Goal: Information Seeking & Learning: Learn about a topic

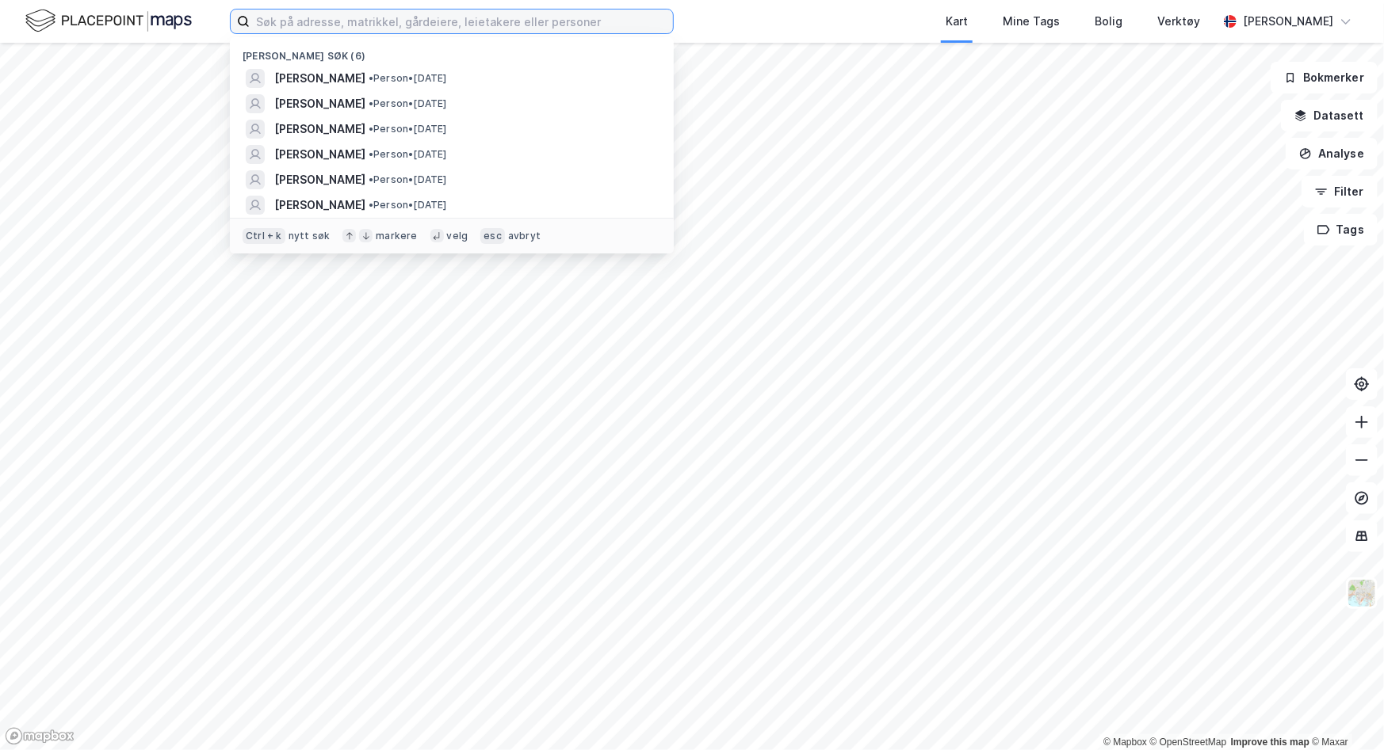
click at [295, 25] on input at bounding box center [461, 22] width 423 height 24
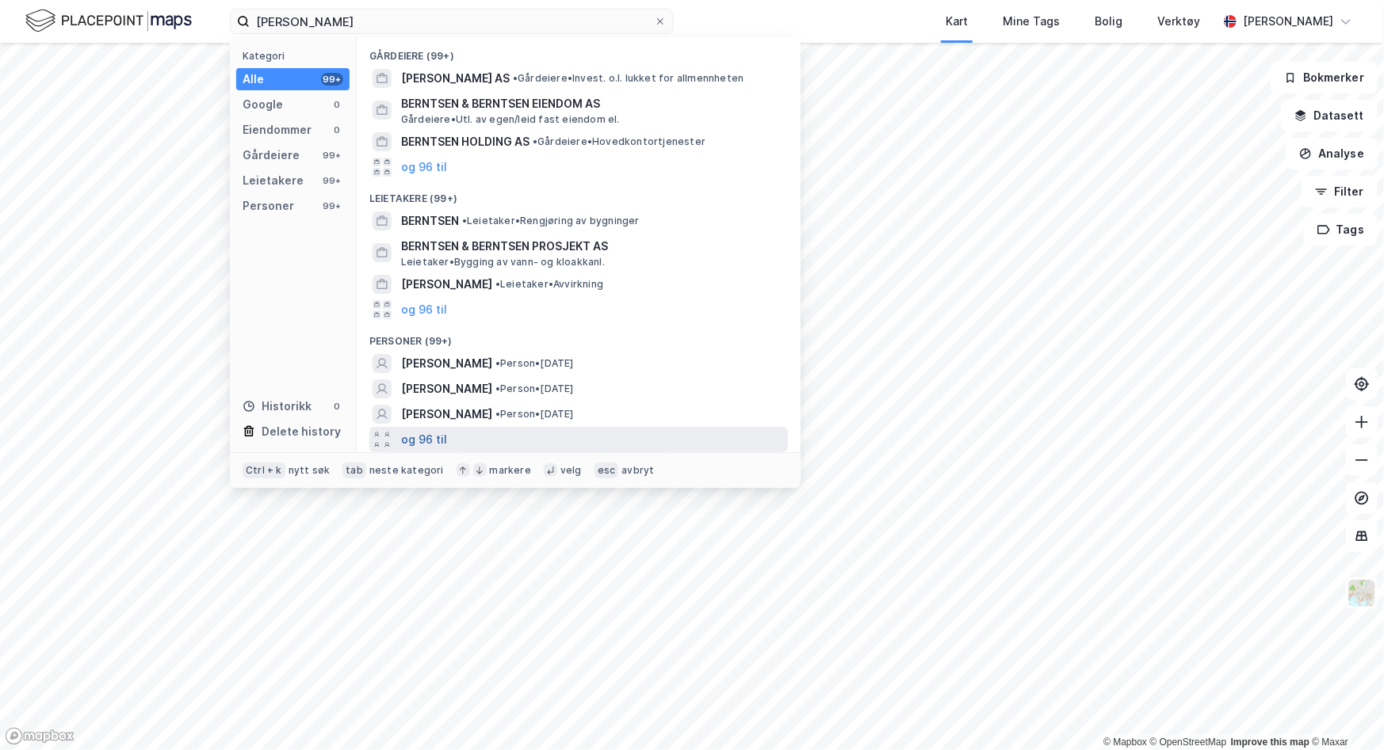
click at [422, 449] on button "og 96 til" at bounding box center [424, 439] width 46 height 19
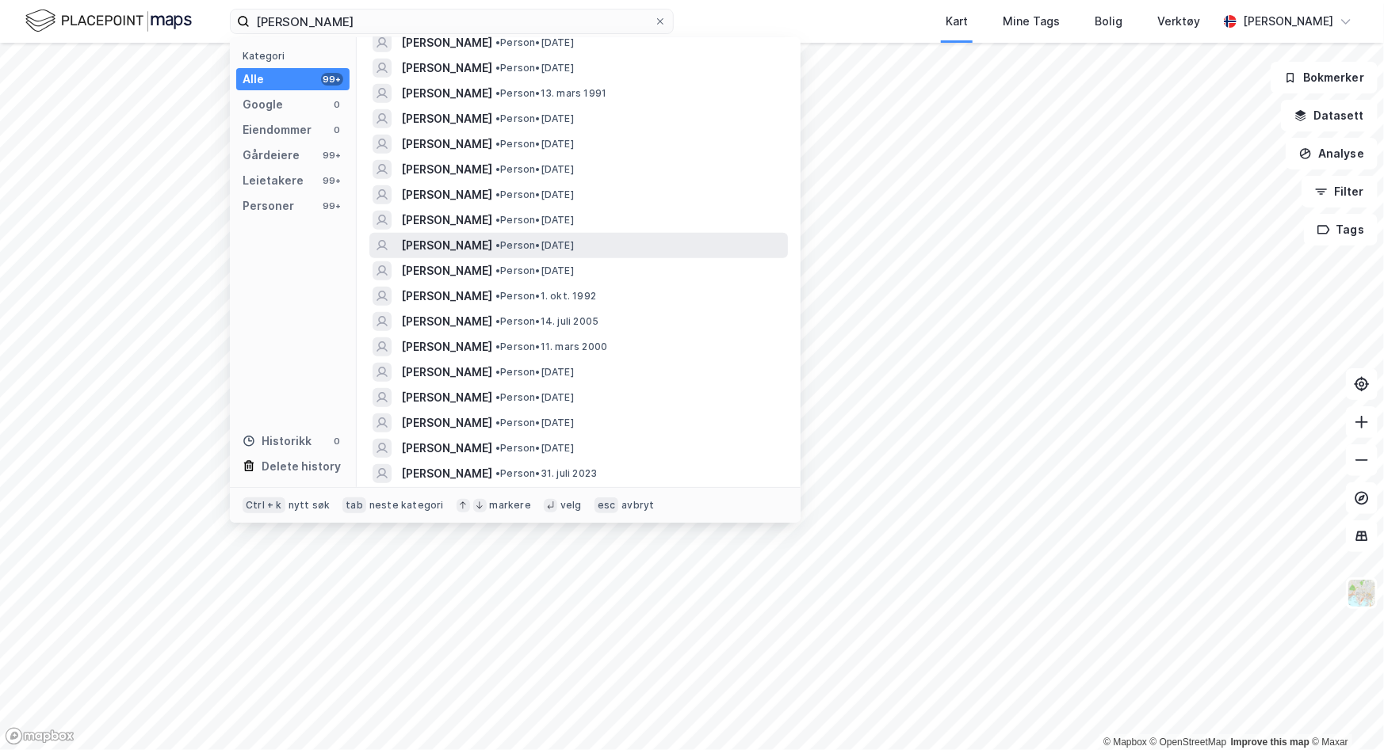
scroll to position [792, 0]
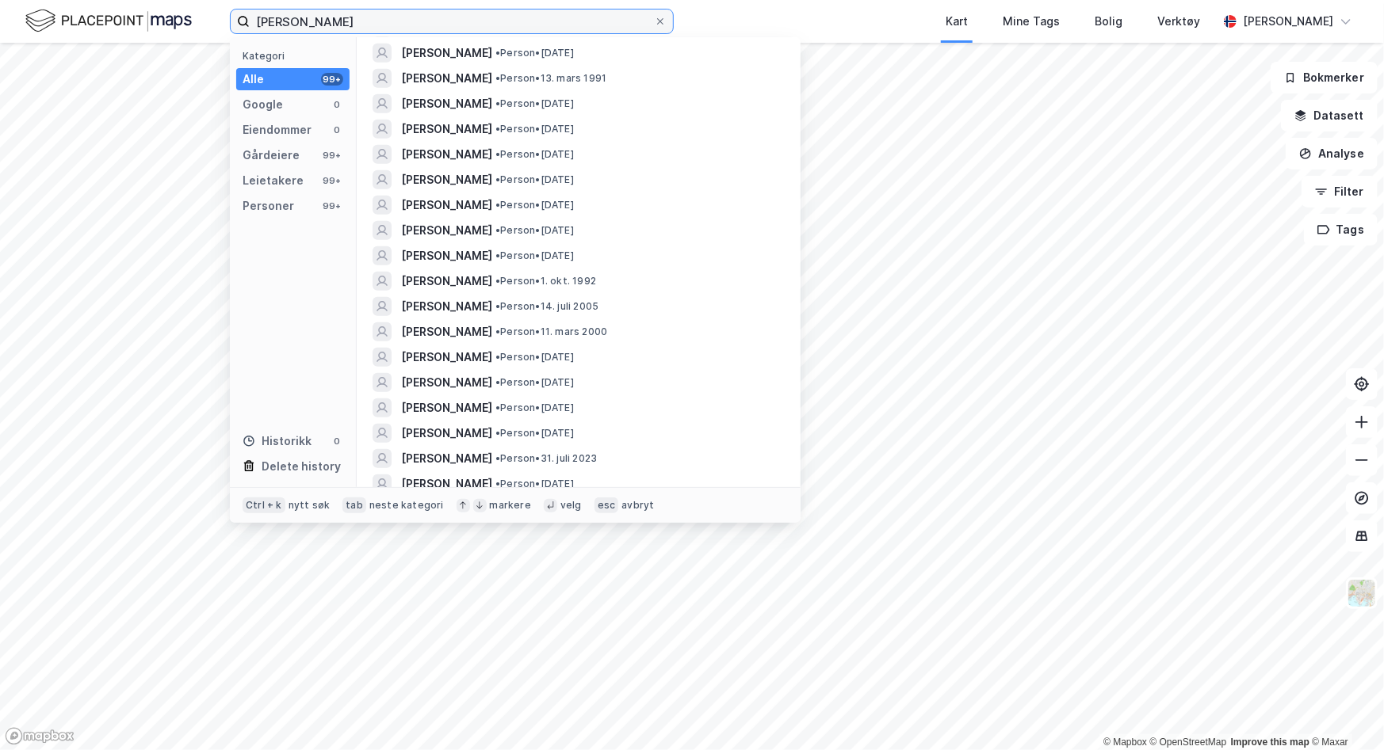
drag, startPoint x: 339, startPoint y: 21, endPoint x: 282, endPoint y: 13, distance: 57.6
click at [282, 13] on input "[PERSON_NAME]" at bounding box center [452, 22] width 404 height 24
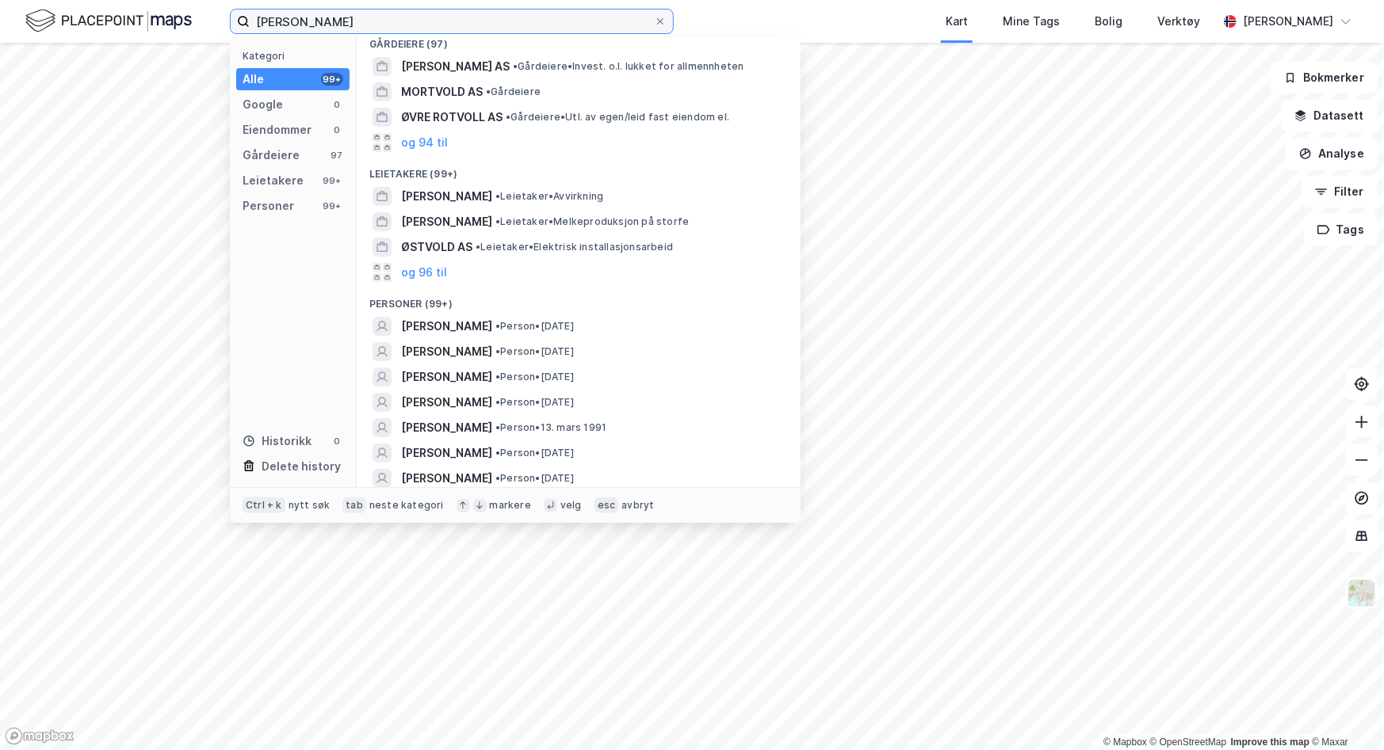
scroll to position [0, 0]
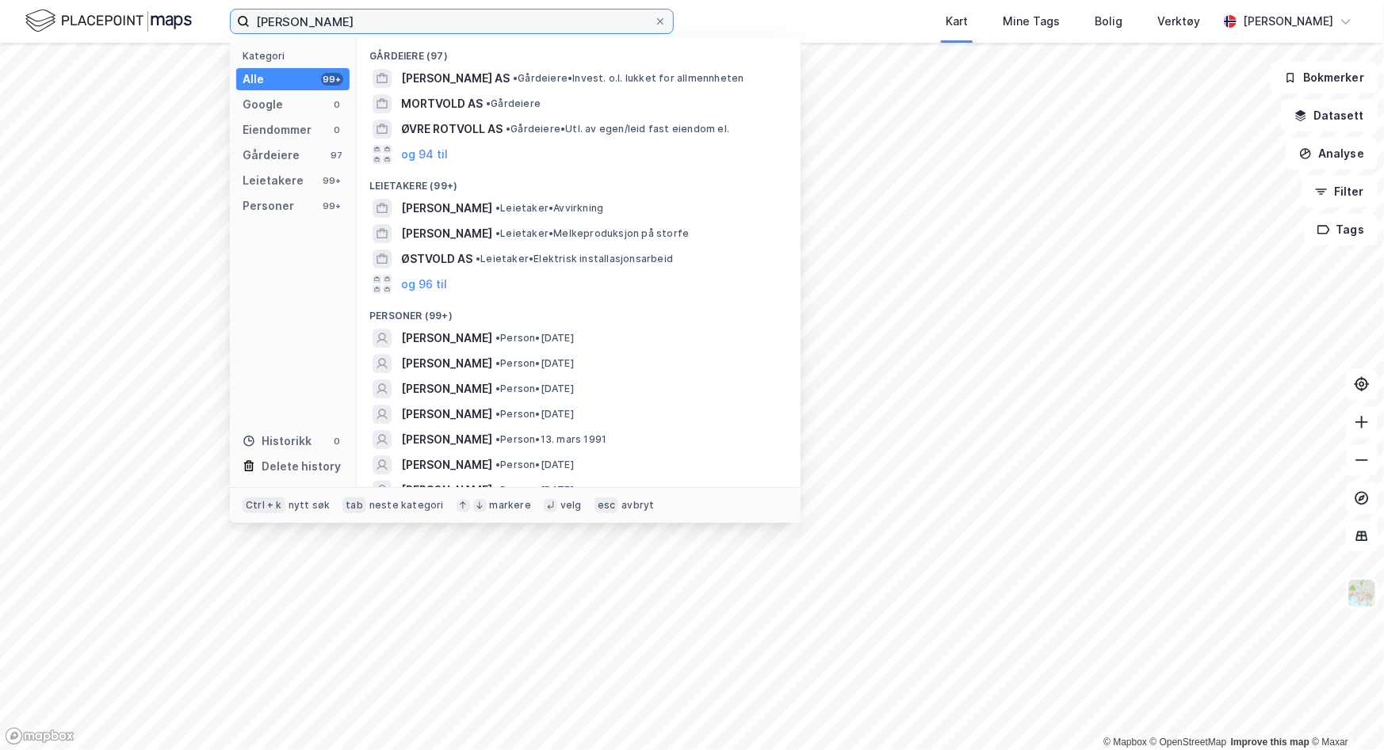
drag, startPoint x: 372, startPoint y: 25, endPoint x: 25, endPoint y: -19, distance: 349.8
click at [25, 0] on html "[PERSON_NAME] Kategori Alle 99+ Google 0 Eiendommer 0 Gårdeiere 97 Leietakere 9…" at bounding box center [692, 375] width 1384 height 750
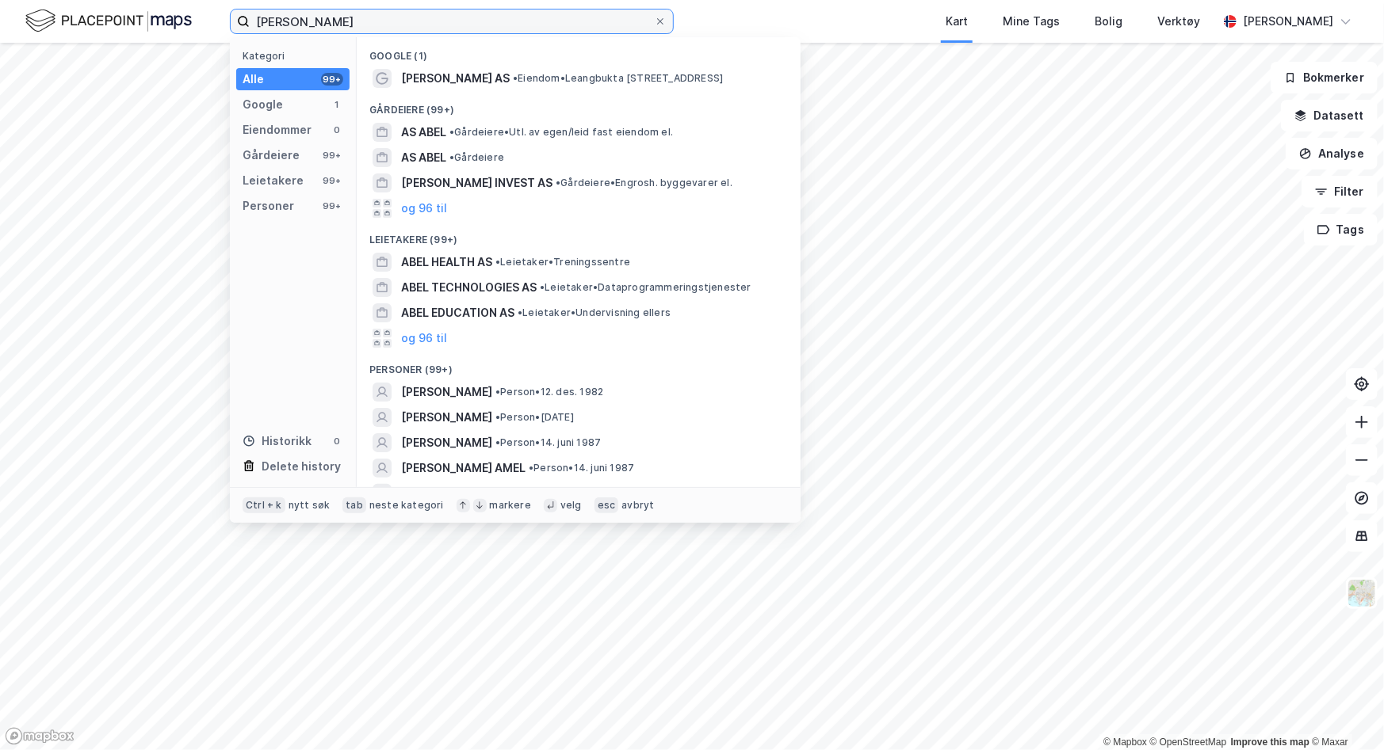
type input "[PERSON_NAME]"
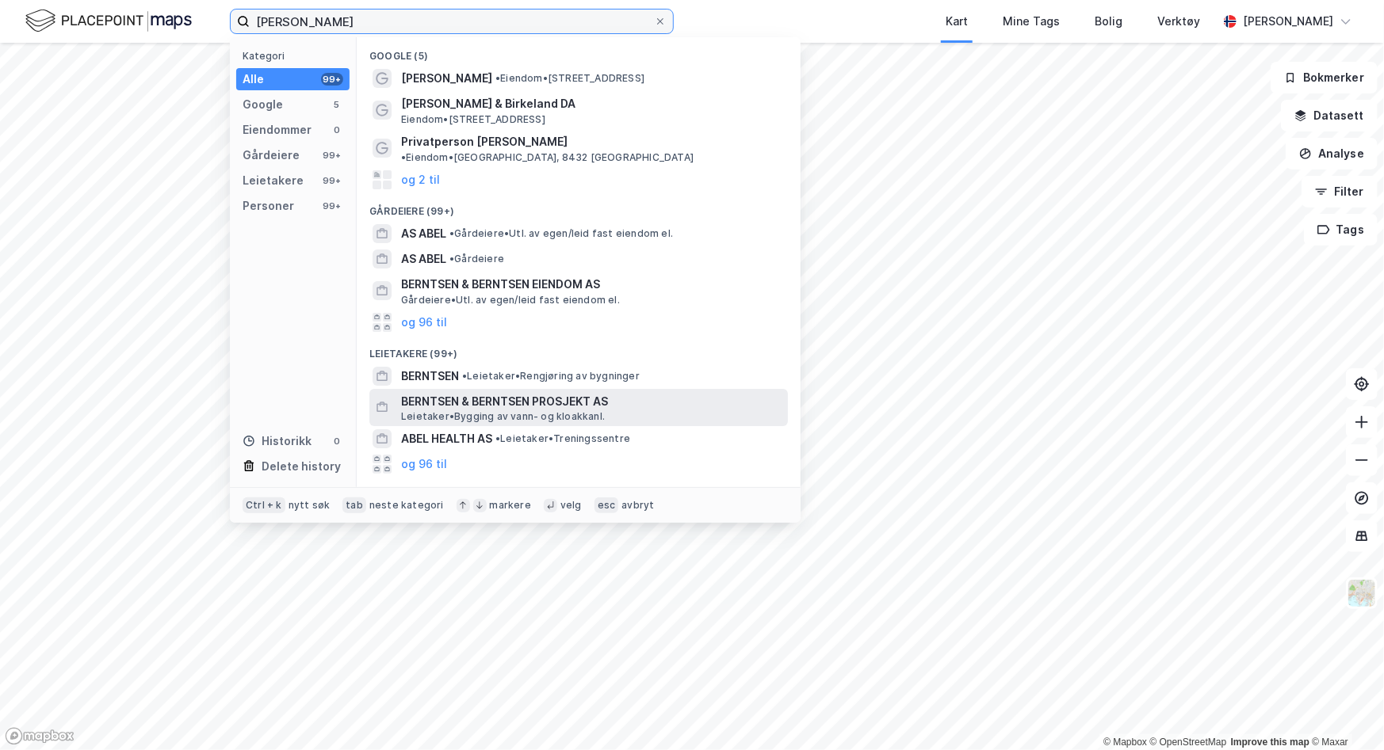
scroll to position [158, 0]
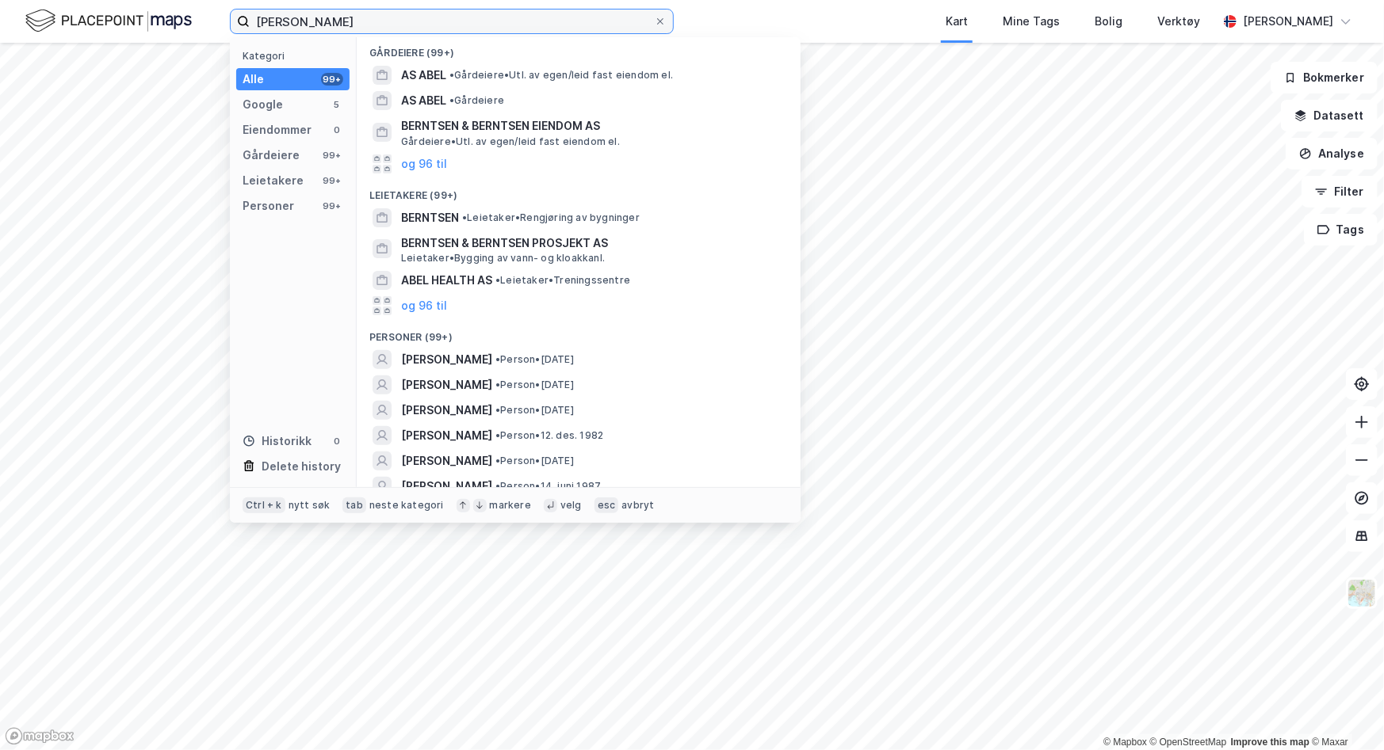
drag, startPoint x: 377, startPoint y: 24, endPoint x: 60, endPoint y: 41, distance: 317.4
click at [60, 41] on div "[PERSON_NAME] Kategori Alle 99+ Google 5 Eiendommer 0 Gårdeiere 99+ Leietakere …" at bounding box center [692, 21] width 1384 height 43
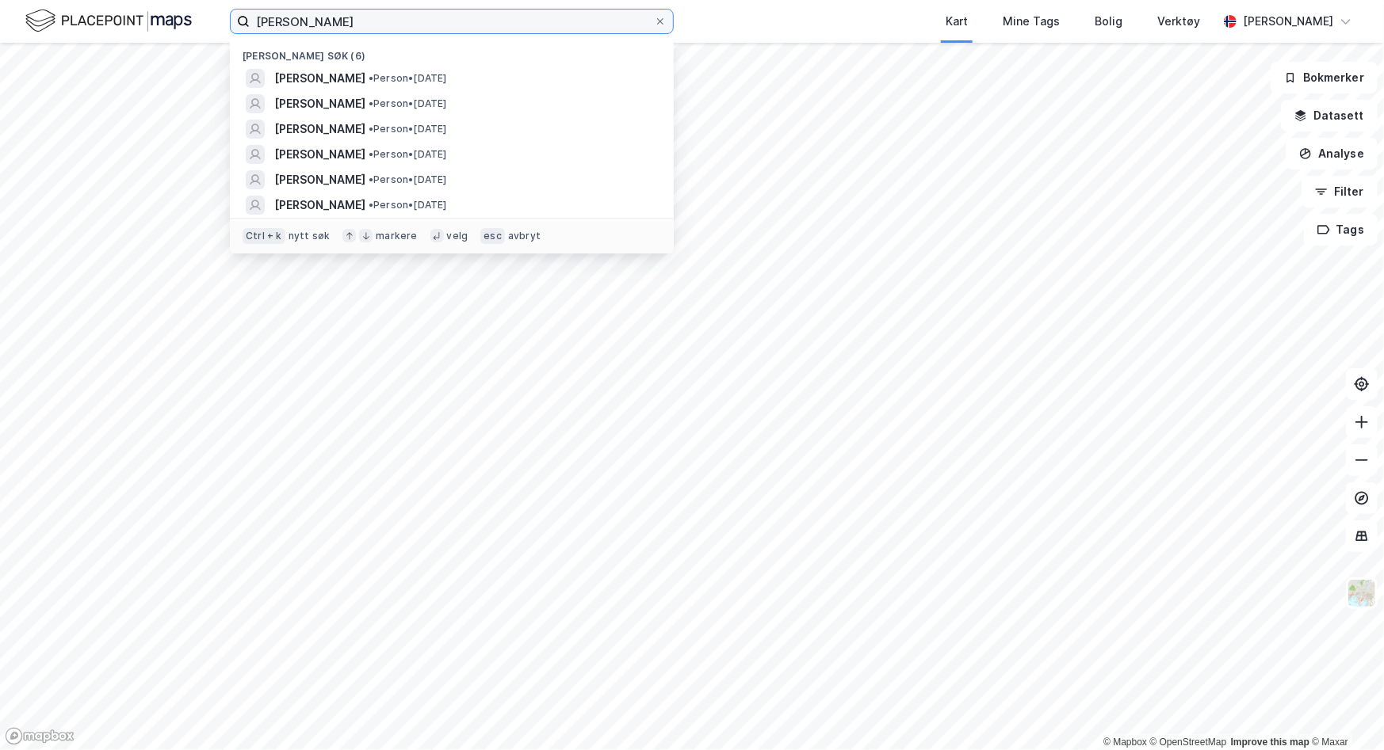
type input "[PERSON_NAME]"
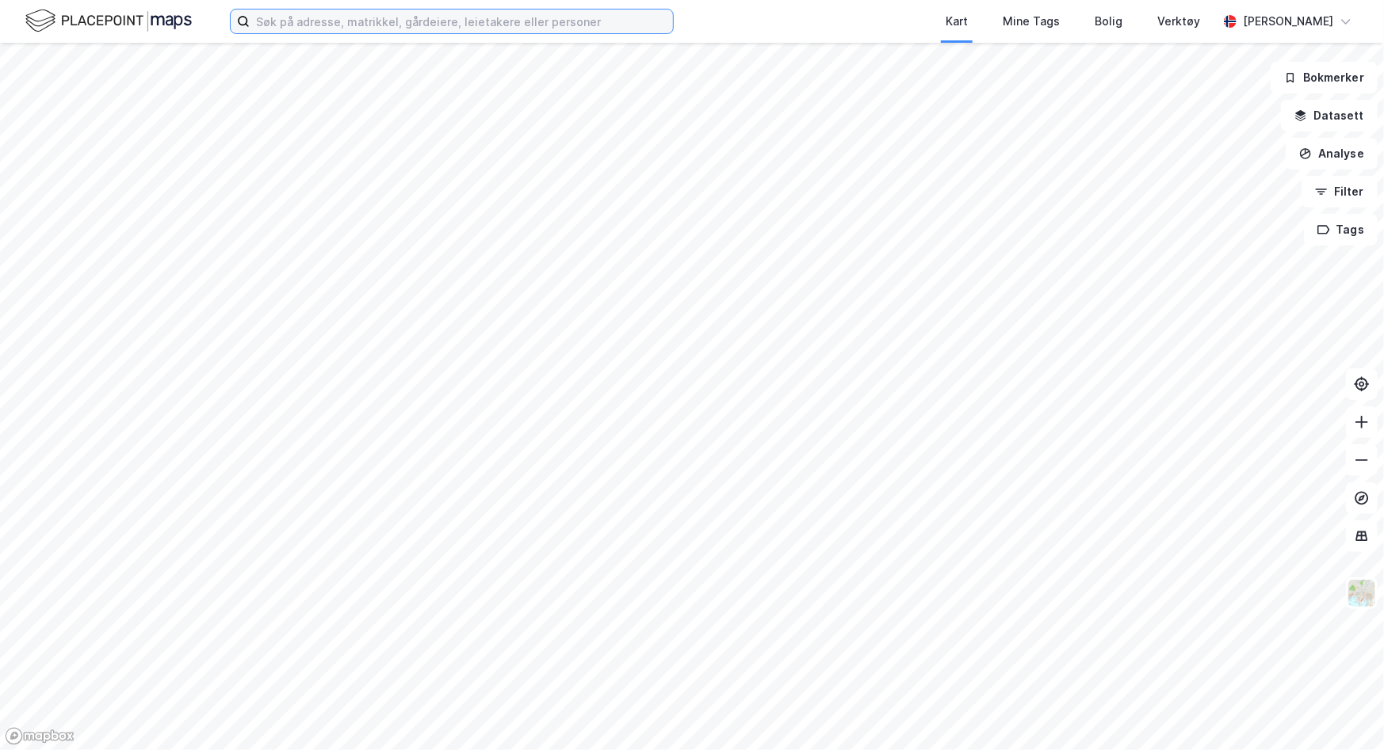
click at [403, 23] on input at bounding box center [461, 22] width 423 height 24
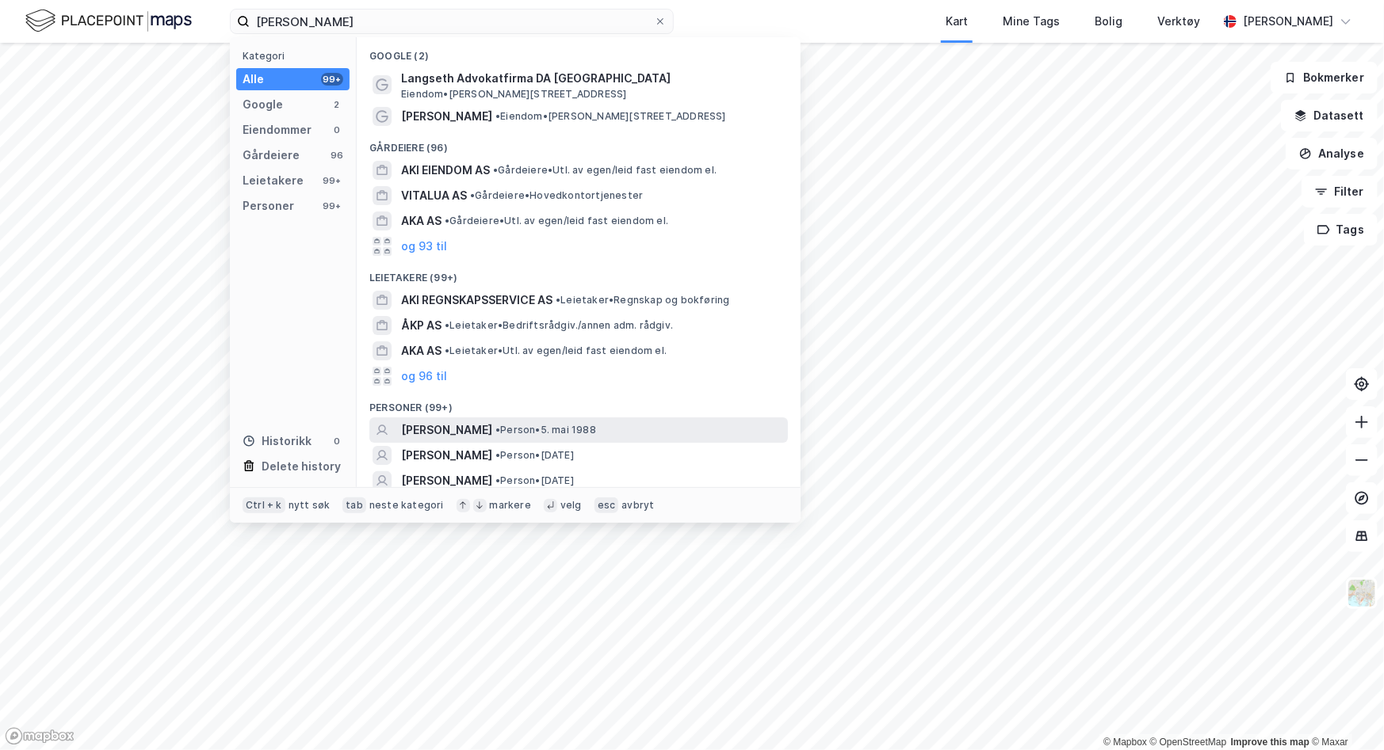
click at [492, 430] on span "AKI JOHANNES HUTTU VIITALA" at bounding box center [446, 430] width 91 height 19
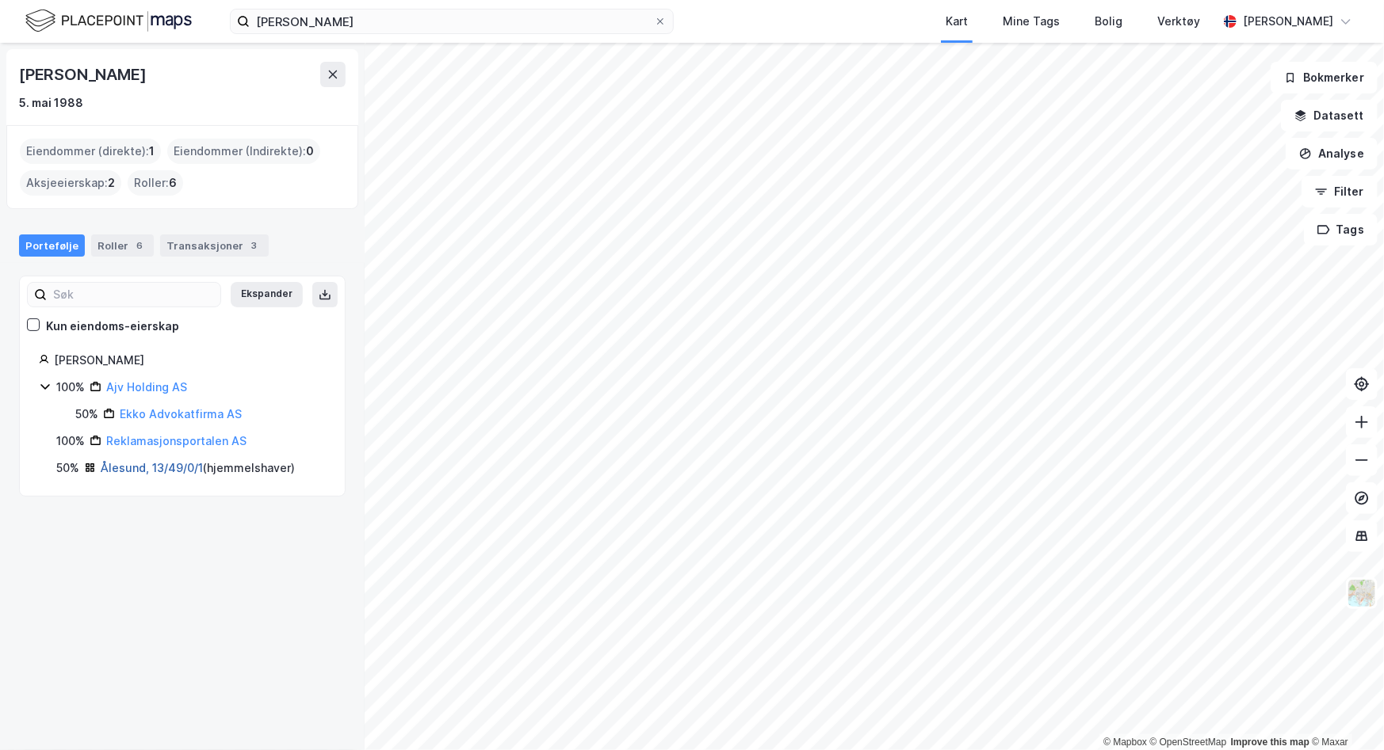
click at [170, 466] on link "Ålesund, 13/49/0/1" at bounding box center [152, 467] width 102 height 13
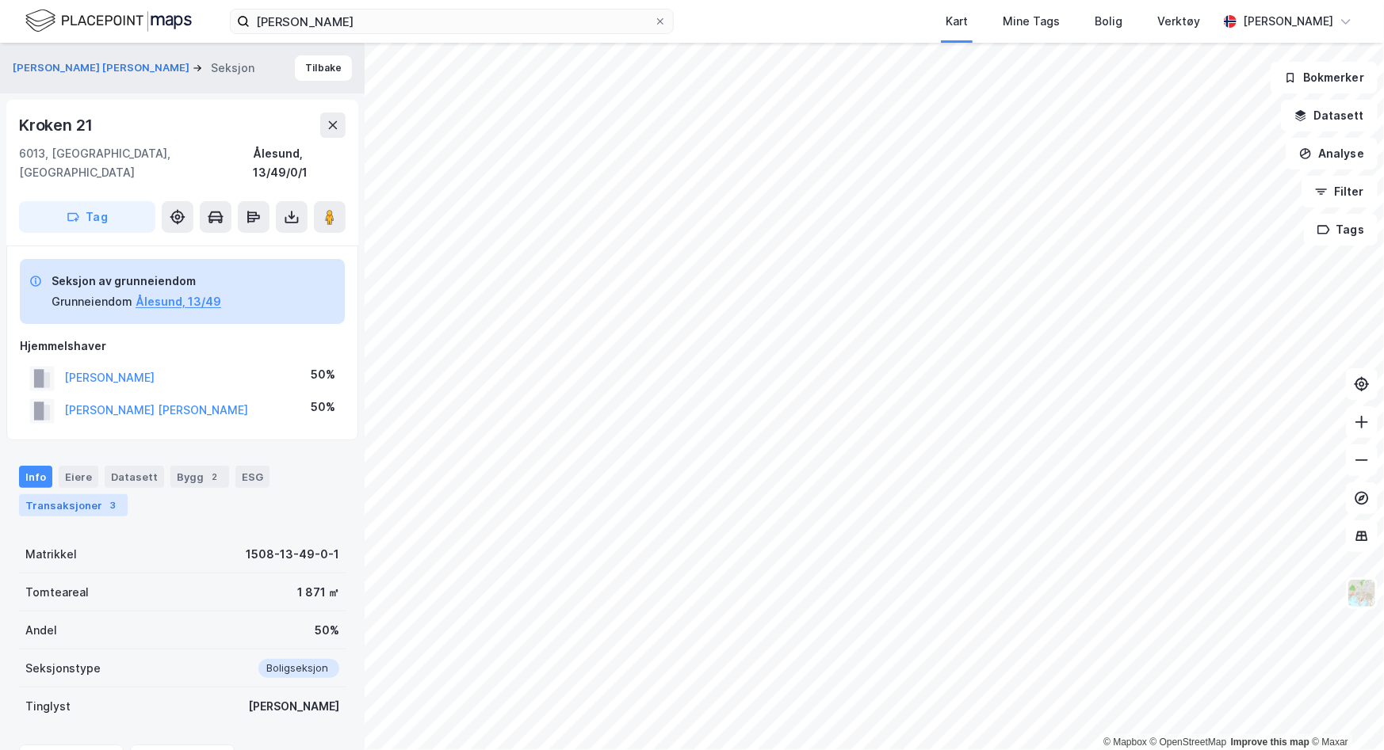
click at [110, 498] on div "3" at bounding box center [113, 506] width 16 height 16
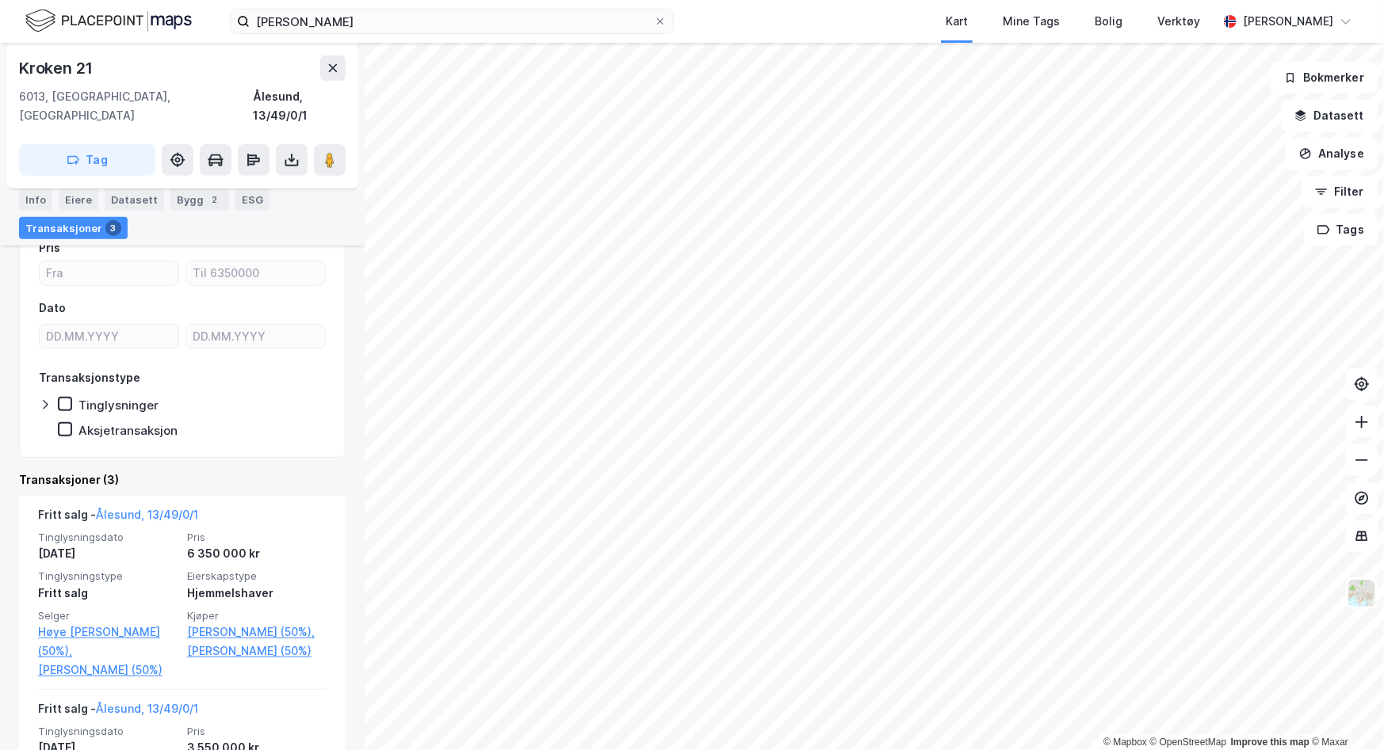
scroll to position [458, 0]
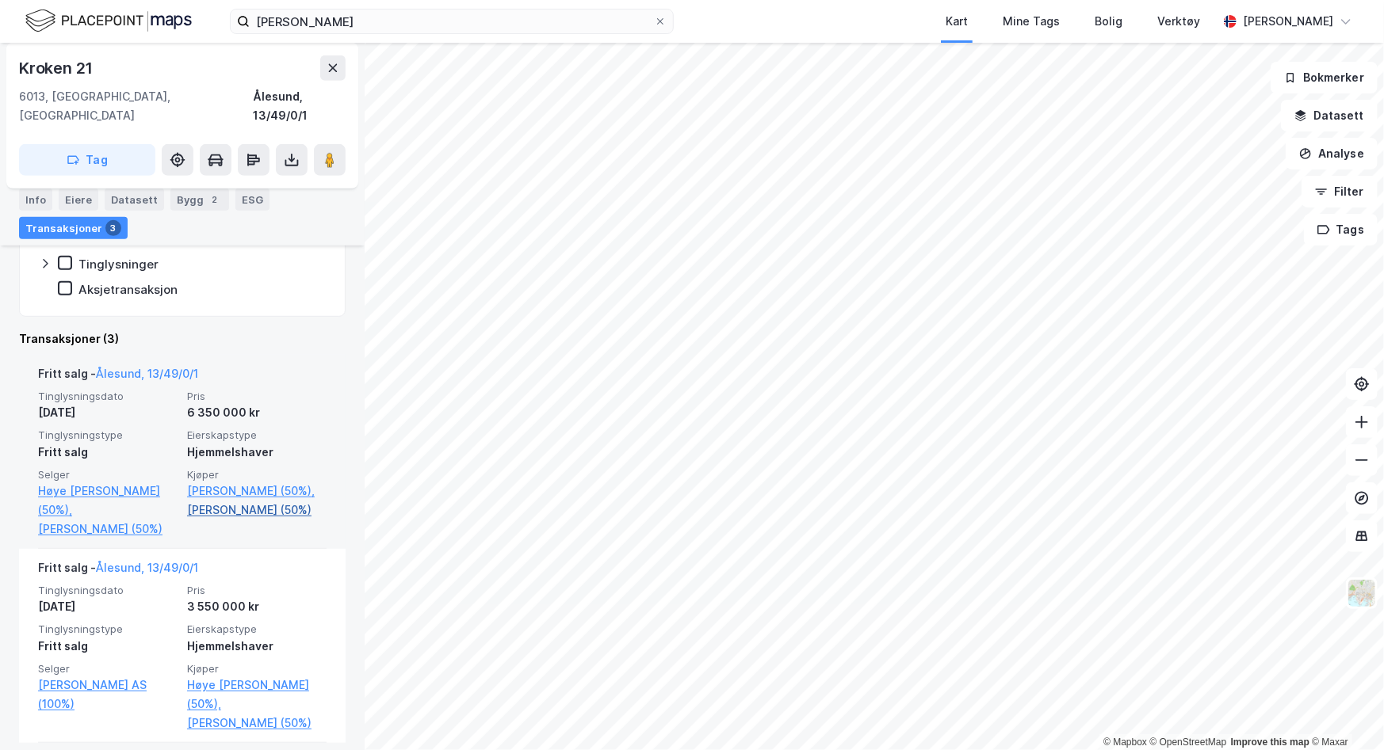
click at [250, 501] on link "Viitala Aki Joh Huttu (50%)" at bounding box center [256, 510] width 139 height 19
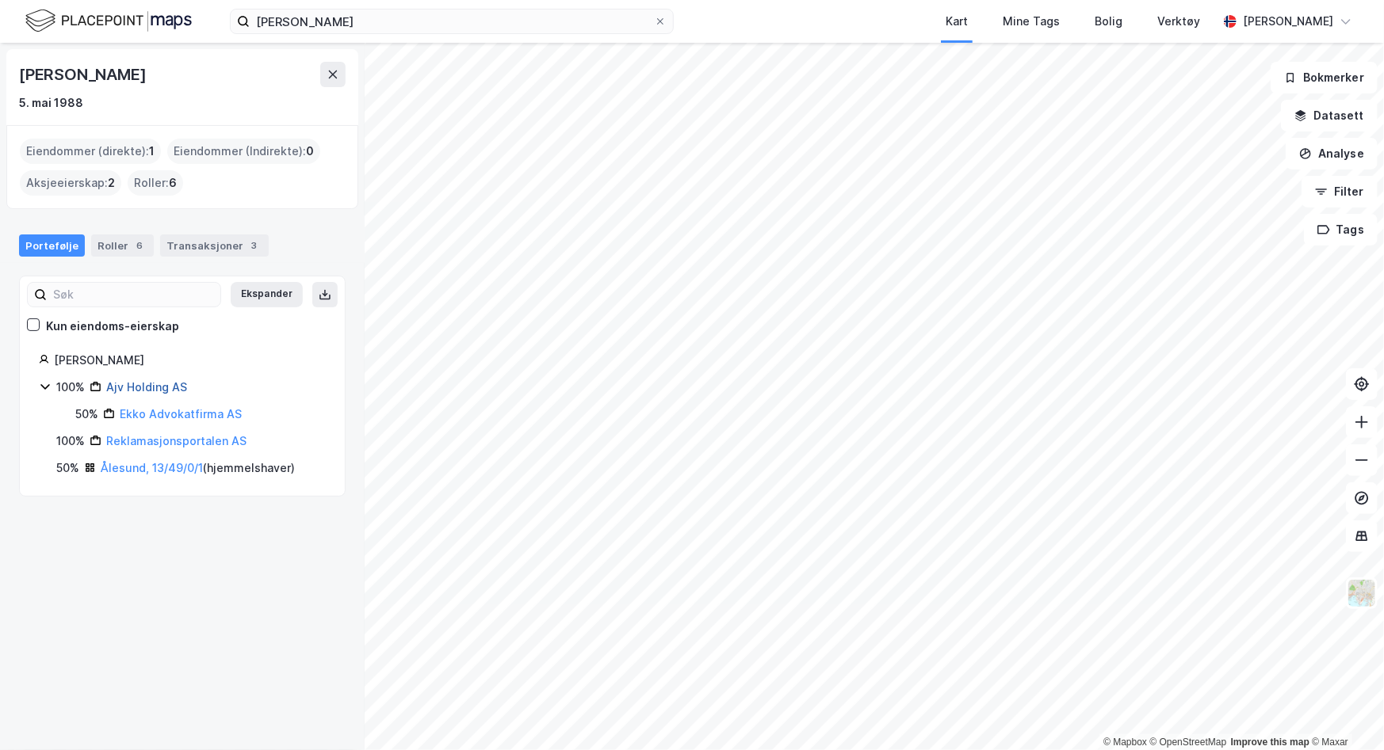
click at [133, 387] on link "Ajv Holding AS" at bounding box center [146, 386] width 81 height 13
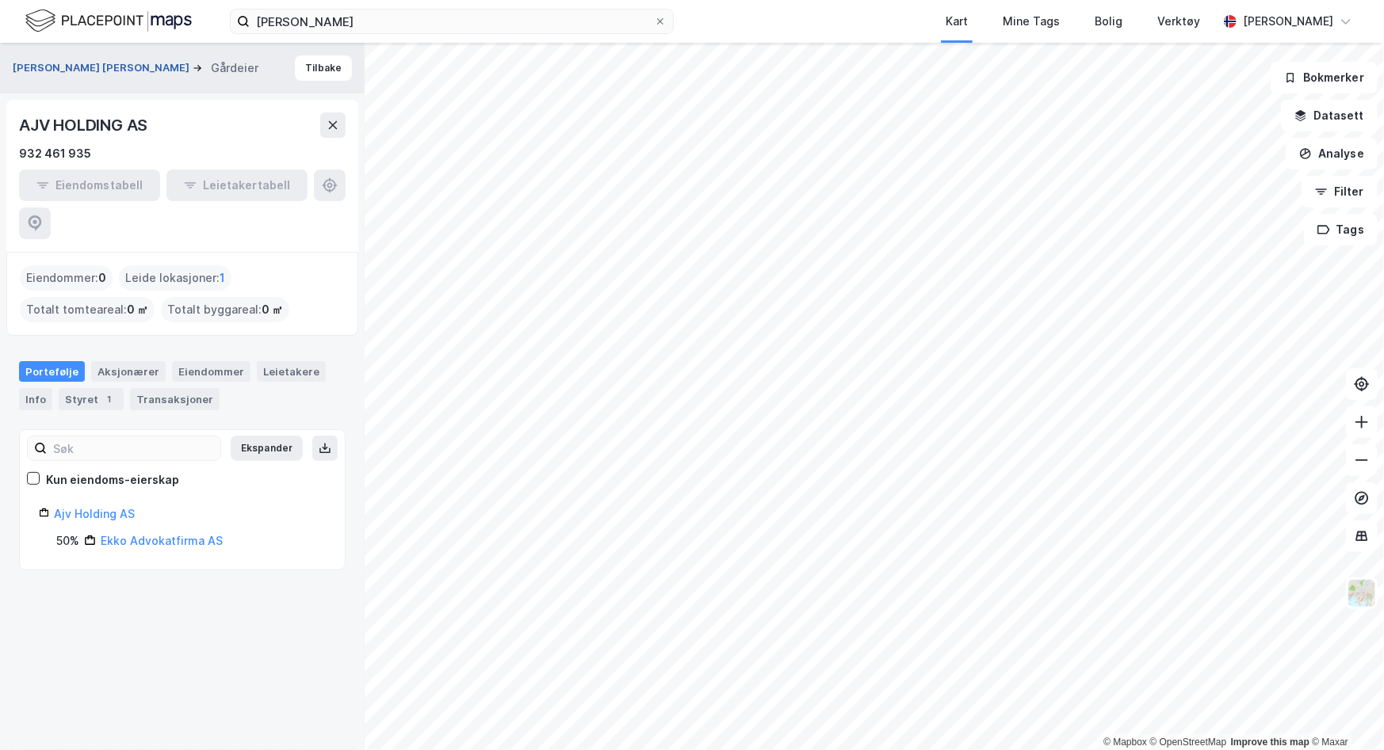
click at [71, 71] on button "VIITALA AKI JOH HUTTU" at bounding box center [103, 68] width 180 height 16
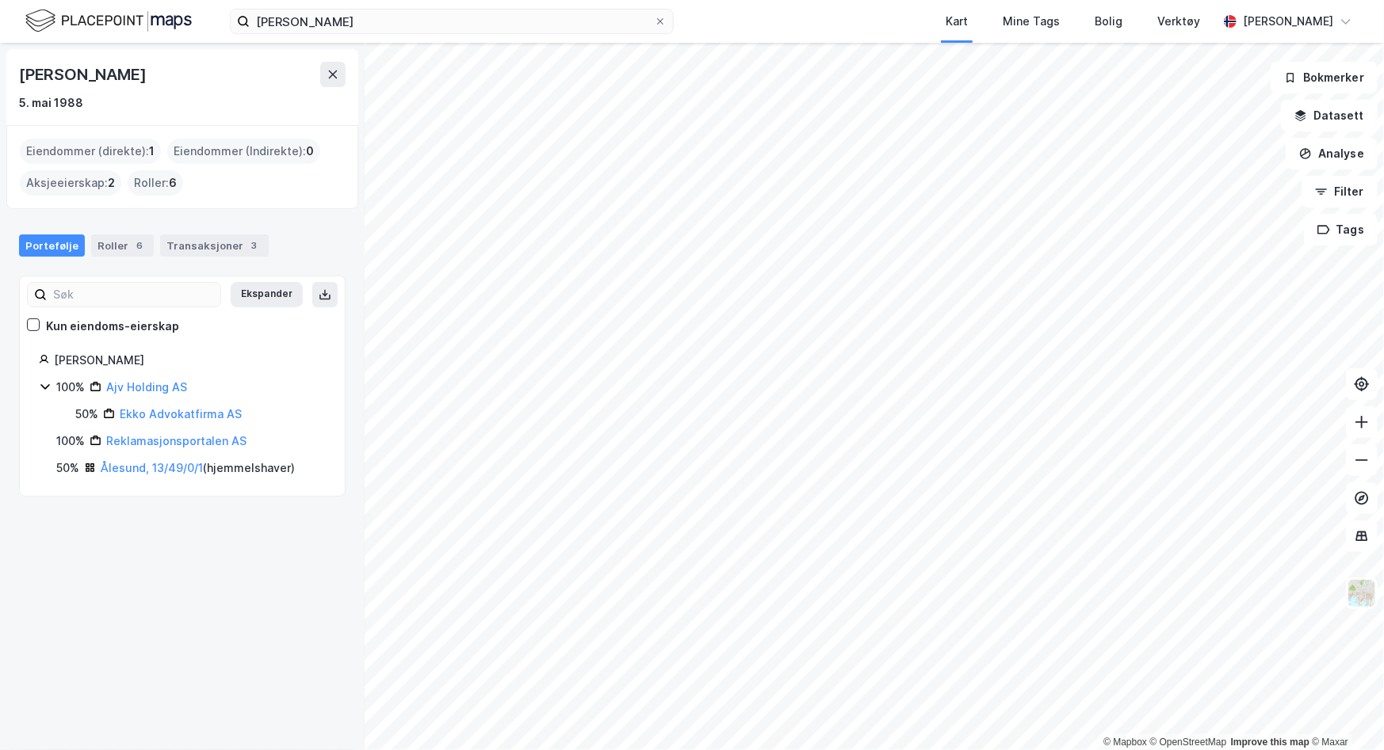
click at [73, 147] on div "Eiendommer (direkte) : 1" at bounding box center [90, 151] width 141 height 25
click at [180, 249] on div "Transaksjoner 3" at bounding box center [214, 246] width 109 height 22
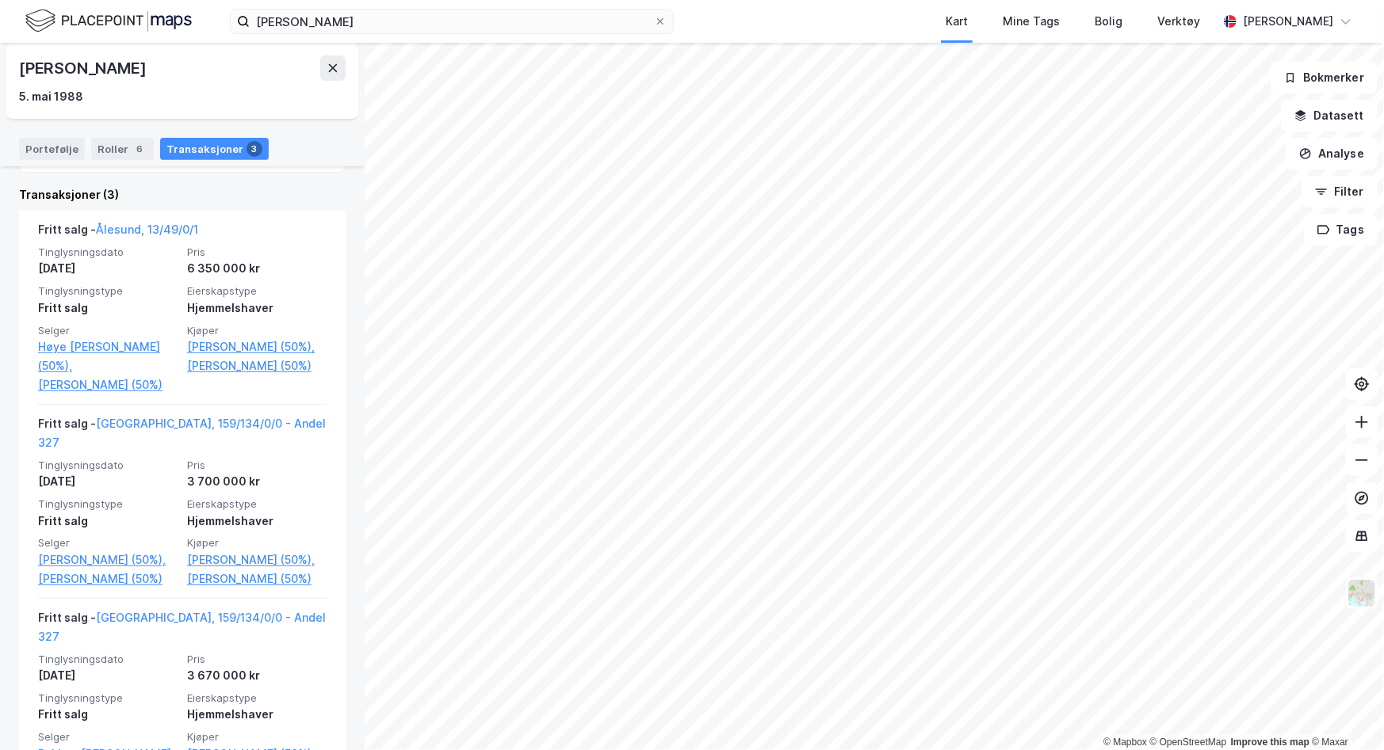
scroll to position [396, 0]
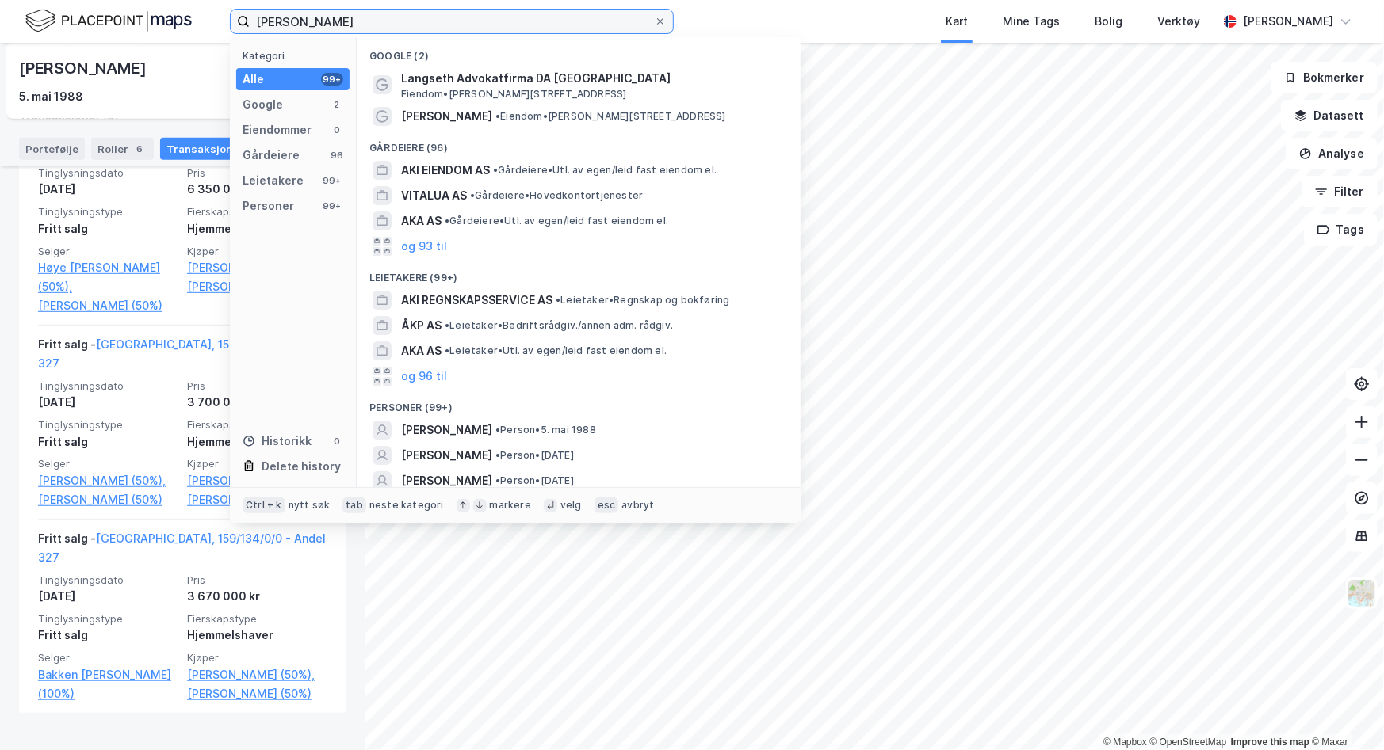
drag, startPoint x: 308, startPoint y: 27, endPoint x: 33, endPoint y: -5, distance: 276.8
click at [33, 0] on html "Aki Viitala Kategori Alle 99+ Google 2 Eiendommer 0 Gårdeiere 96 Leietakere 99+…" at bounding box center [692, 375] width 1384 height 750
type input "Tynes Viitala"
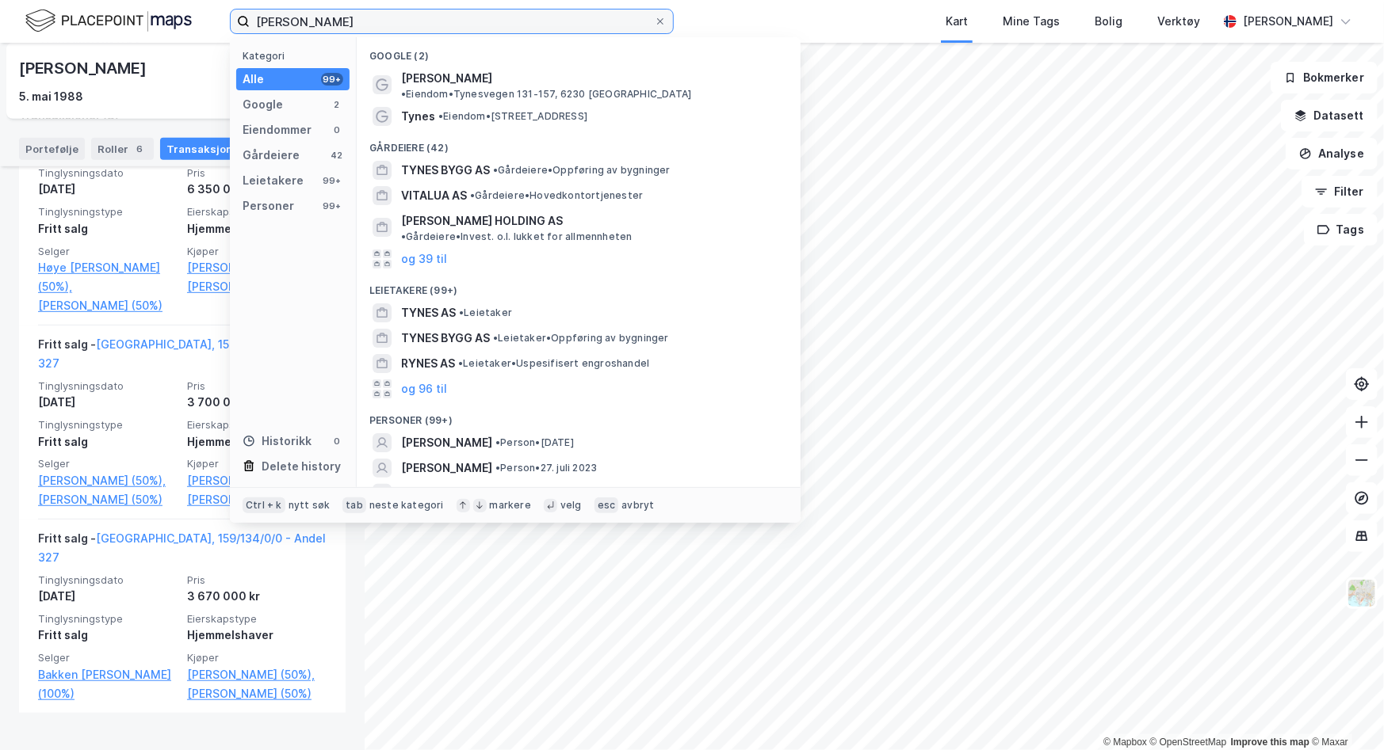
scroll to position [19, 0]
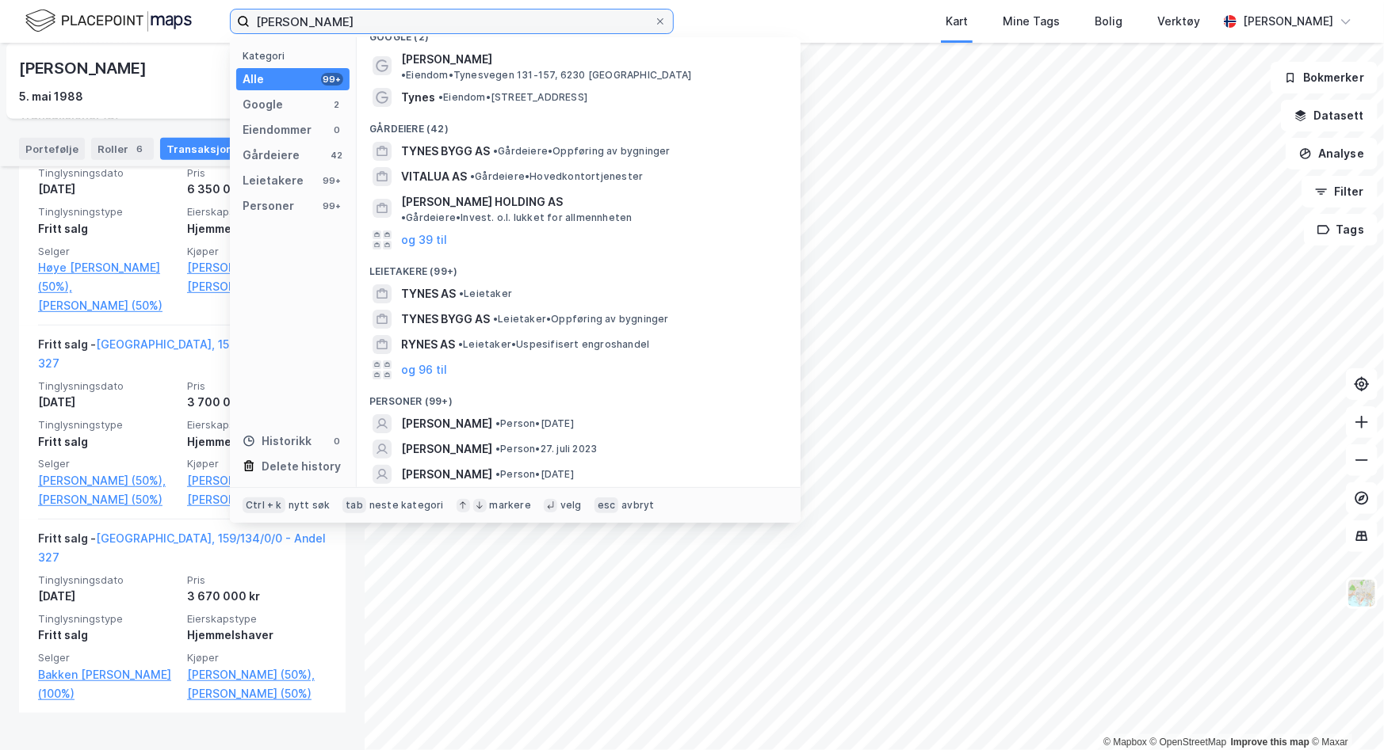
drag, startPoint x: 214, startPoint y: 23, endPoint x: 131, endPoint y: 25, distance: 83.2
click at [139, 25] on div "Tynes Viitala Kategori Alle 99+ Google 2 Eiendommer 0 Gårdeiere 42 Leietakere 9…" at bounding box center [692, 21] width 1384 height 43
